Goal: Task Accomplishment & Management: Manage account settings

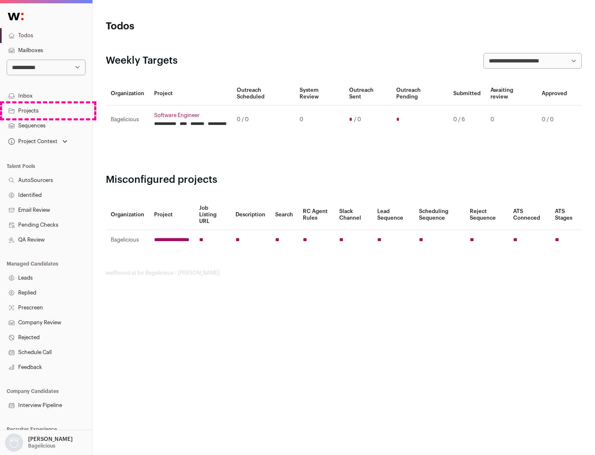
click at [46, 110] on link "Projects" at bounding box center [46, 110] width 92 height 15
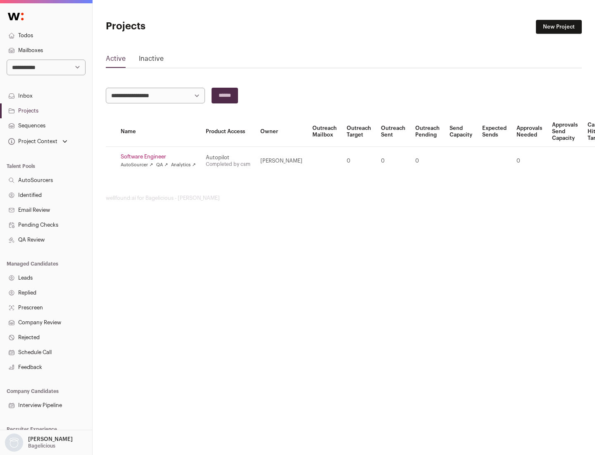
click at [161, 157] on link "Software Engineer" at bounding box center [158, 156] width 75 height 7
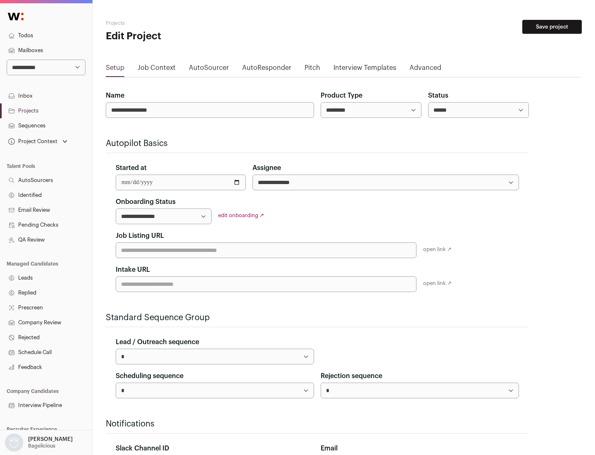
click at [552, 27] on button "Save project" at bounding box center [553, 27] width 60 height 14
